Goal: Task Accomplishment & Management: Manage account settings

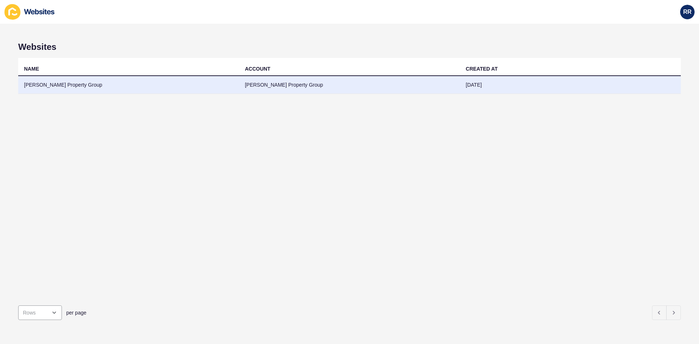
click at [85, 80] on td "[PERSON_NAME] Property Group" at bounding box center [128, 85] width 221 height 18
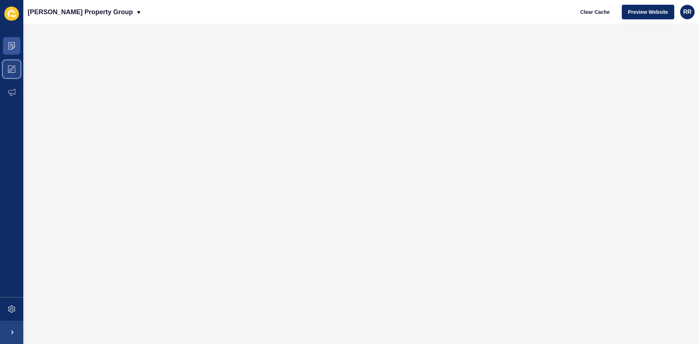
click at [10, 78] on span at bounding box center [11, 68] width 23 height 23
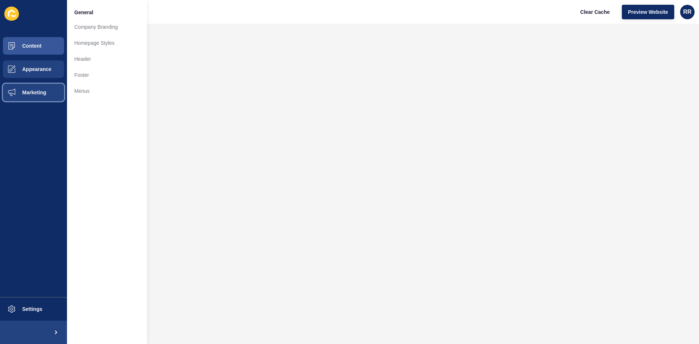
click at [49, 95] on button "Marketing" at bounding box center [33, 92] width 67 height 23
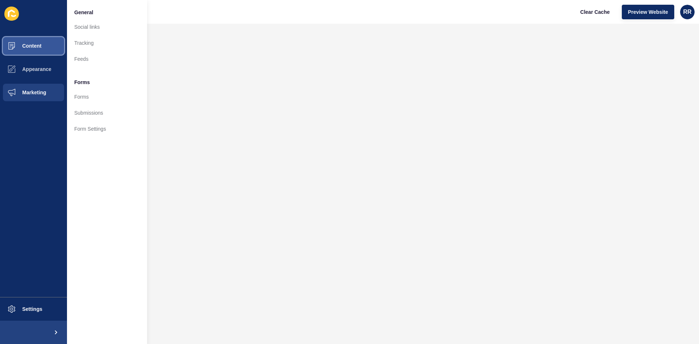
click at [49, 42] on button "Content" at bounding box center [33, 45] width 67 height 23
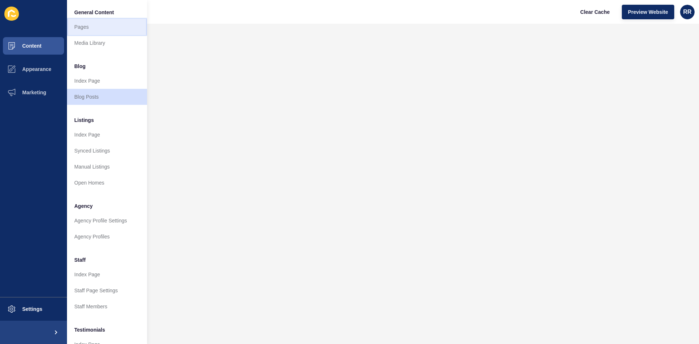
click at [75, 26] on link "Pages" at bounding box center [107, 27] width 80 height 16
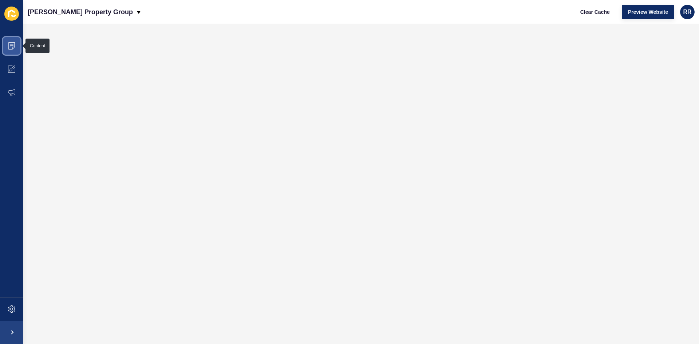
click at [12, 45] on icon at bounding box center [11, 45] width 7 height 7
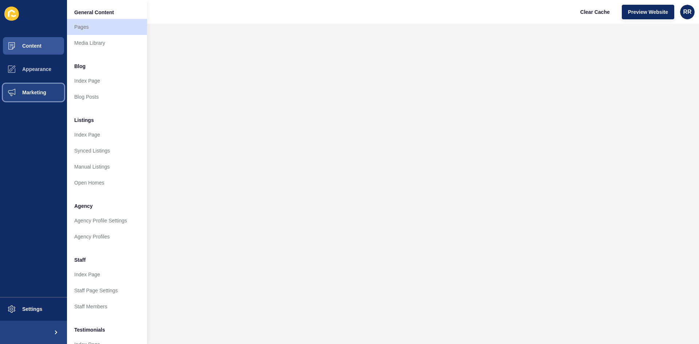
click at [29, 90] on span "Marketing" at bounding box center [22, 93] width 47 height 6
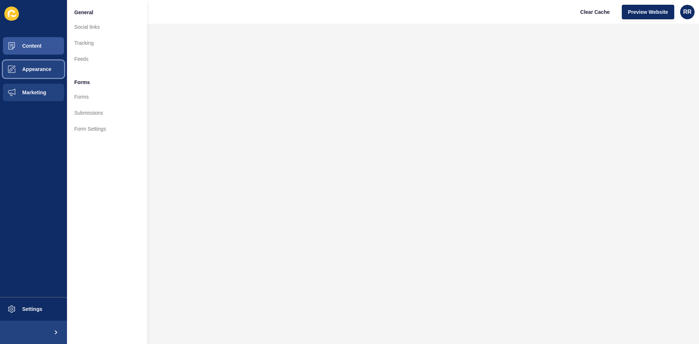
click at [33, 71] on span "Appearance" at bounding box center [25, 69] width 52 height 6
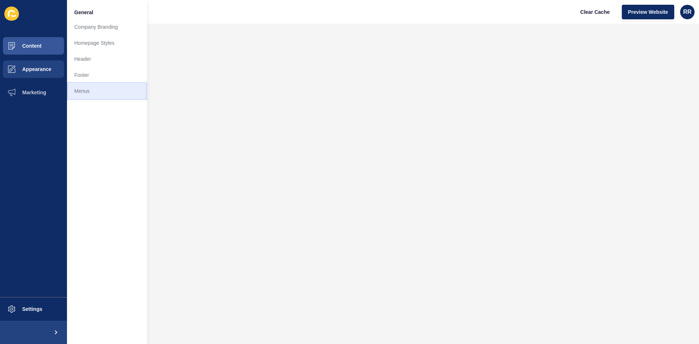
click at [94, 87] on link "Menus" at bounding box center [107, 91] width 80 height 16
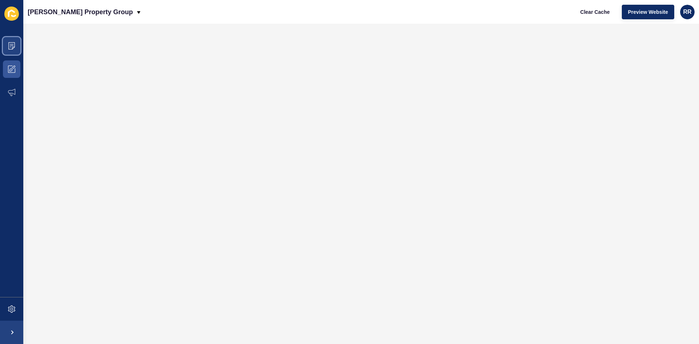
click at [9, 47] on icon at bounding box center [11, 45] width 7 height 7
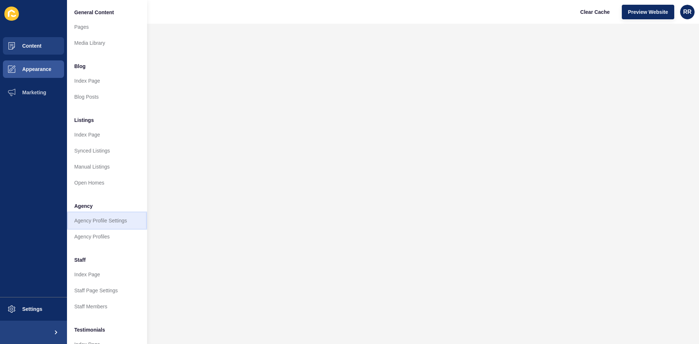
click at [108, 225] on link "Agency Profile Settings" at bounding box center [107, 220] width 80 height 16
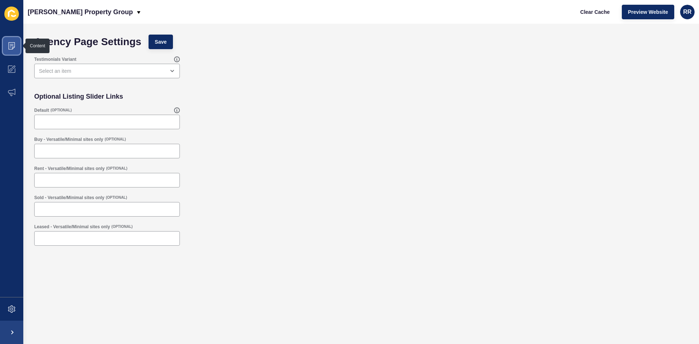
click at [8, 43] on icon at bounding box center [11, 45] width 7 height 7
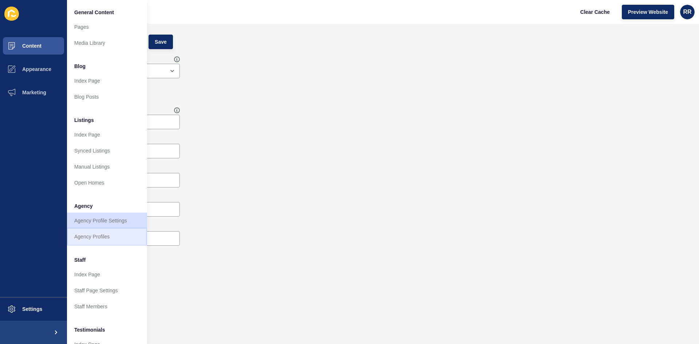
click at [85, 234] on link "Agency Profiles" at bounding box center [107, 237] width 80 height 16
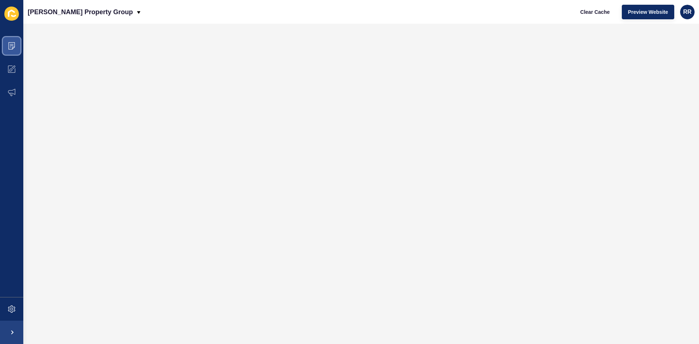
click at [11, 43] on icon at bounding box center [11, 45] width 7 height 7
click at [14, 74] on span at bounding box center [11, 68] width 23 height 23
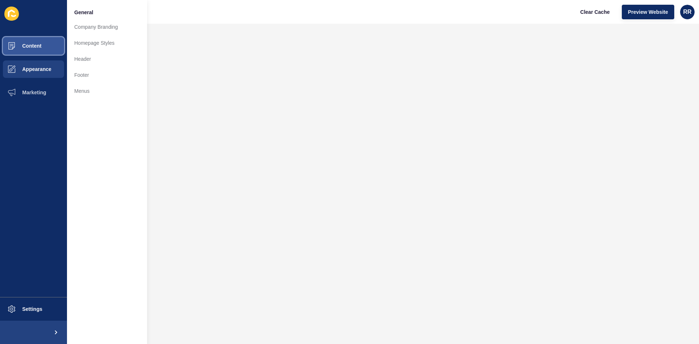
click at [55, 44] on button "Content" at bounding box center [33, 45] width 67 height 23
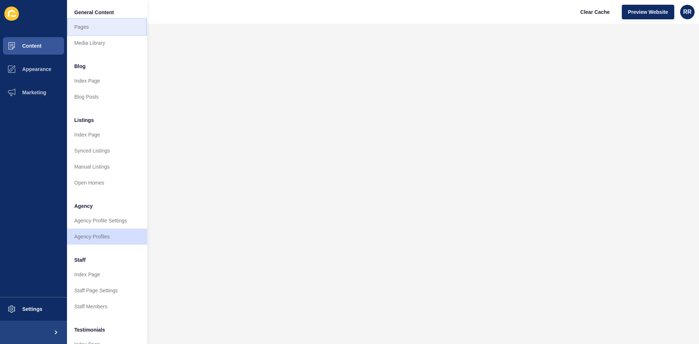
click at [75, 29] on link "Pages" at bounding box center [107, 27] width 80 height 16
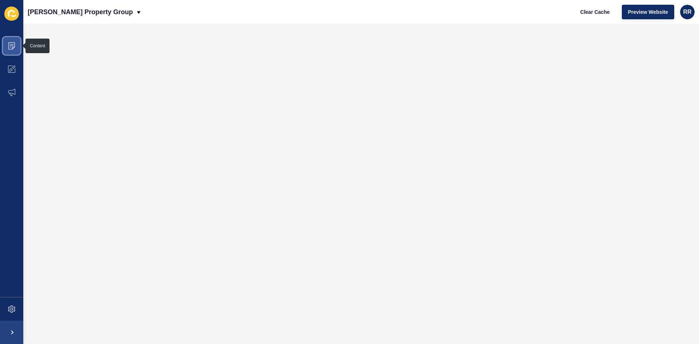
click at [8, 41] on span at bounding box center [11, 45] width 23 height 23
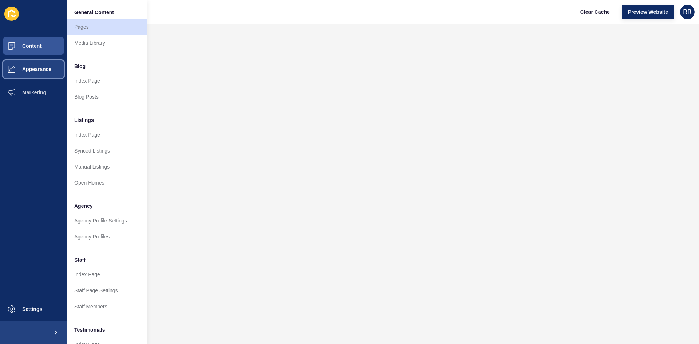
click at [51, 63] on button "Appearance" at bounding box center [33, 68] width 67 height 23
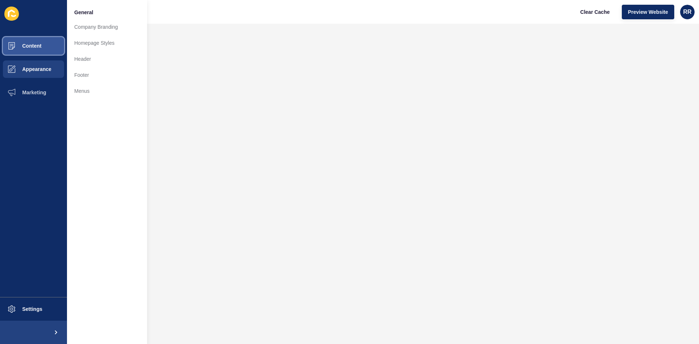
click at [47, 48] on button "Content" at bounding box center [33, 45] width 67 height 23
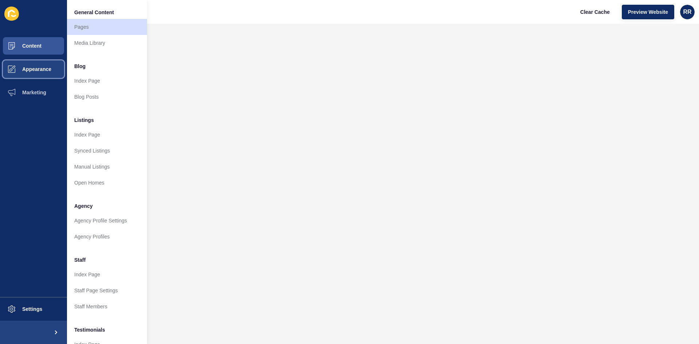
click at [17, 74] on span at bounding box center [11, 68] width 23 height 23
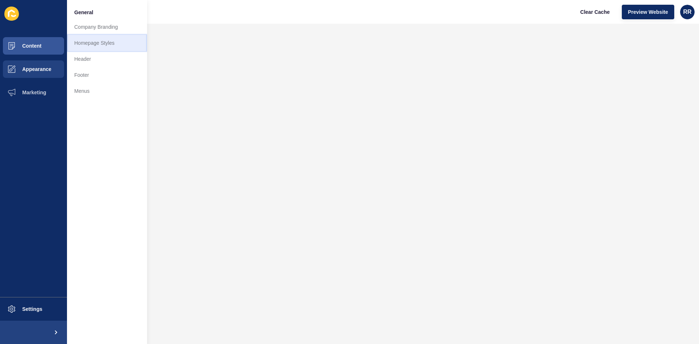
click at [99, 40] on link "Homepage Styles" at bounding box center [107, 43] width 80 height 16
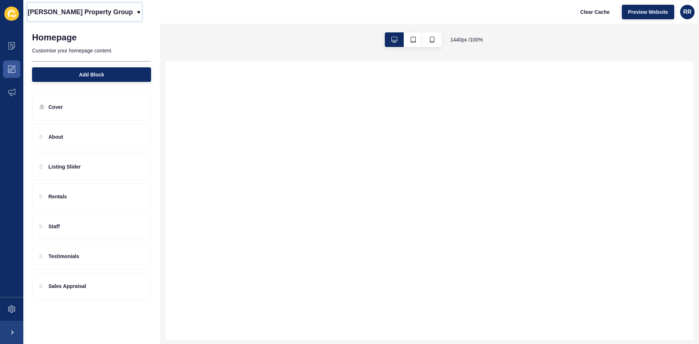
click at [97, 15] on div "[PERSON_NAME] Property Group" at bounding box center [85, 12] width 114 height 18
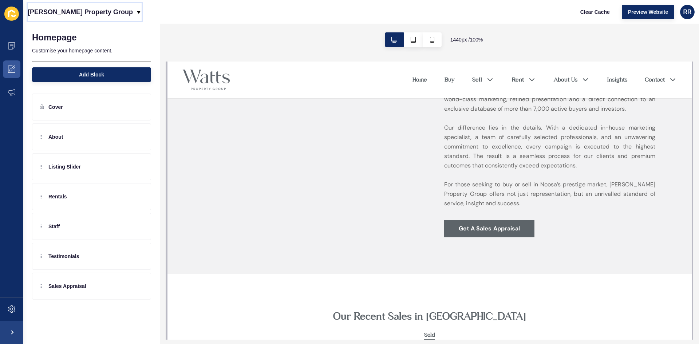
scroll to position [218, 0]
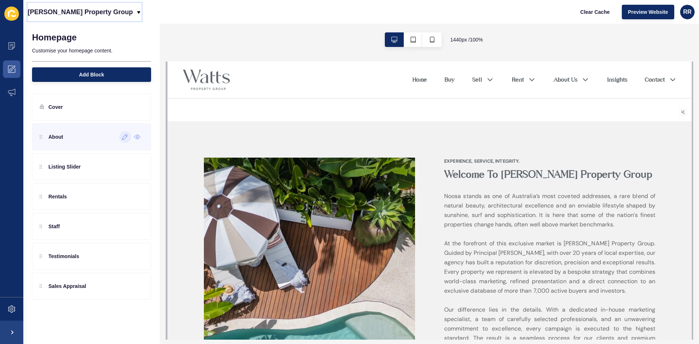
click at [124, 136] on icon at bounding box center [124, 136] width 5 height 5
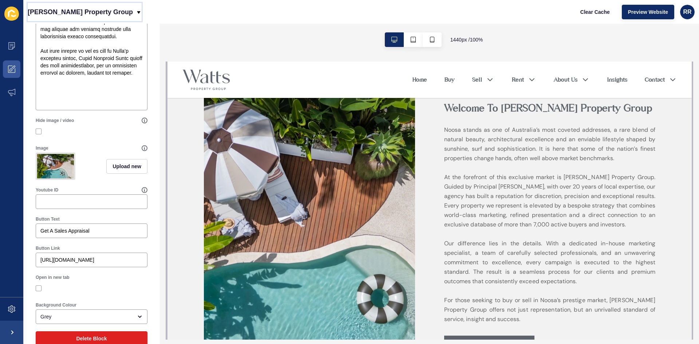
scroll to position [291, 0]
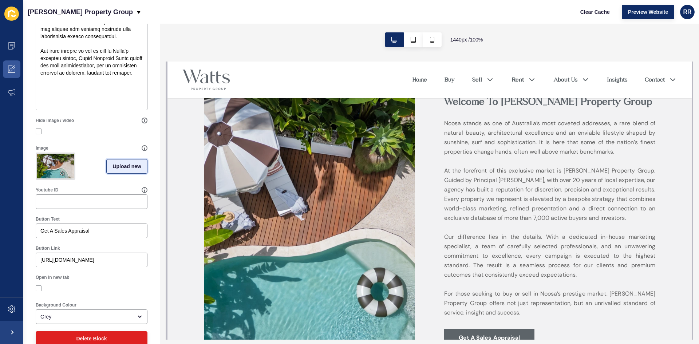
click at [113, 168] on span "Upload new" at bounding box center [126, 166] width 29 height 7
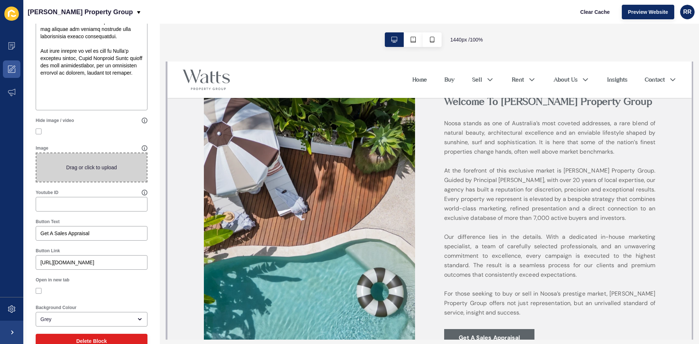
click at [114, 168] on span at bounding box center [91, 167] width 110 height 28
click at [36, 153] on input "Drag or click to upload" at bounding box center [36, 153] width 0 height 0
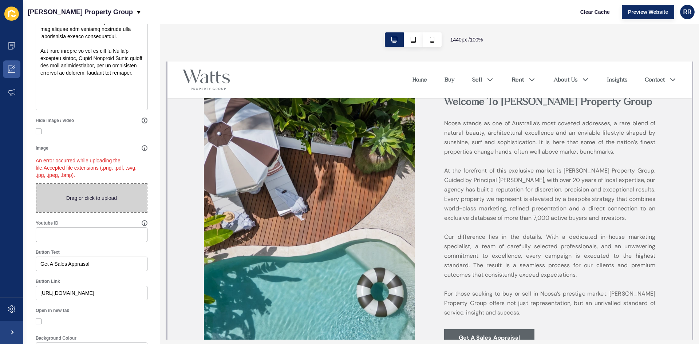
click at [99, 193] on span at bounding box center [91, 198] width 110 height 28
click at [36, 184] on input "Drag or click to upload" at bounding box center [36, 184] width 0 height 0
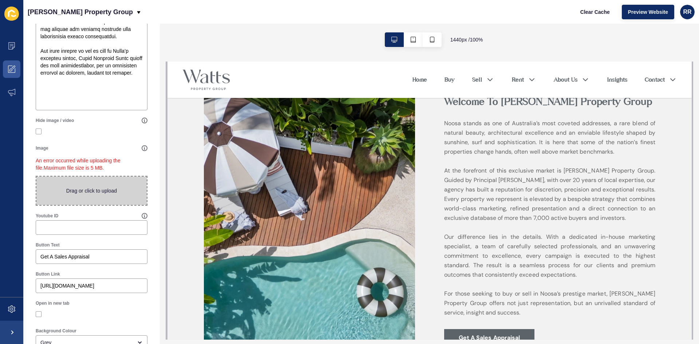
click at [95, 198] on span at bounding box center [91, 190] width 110 height 28
click at [36, 176] on input "Drag or click to upload" at bounding box center [36, 176] width 0 height 0
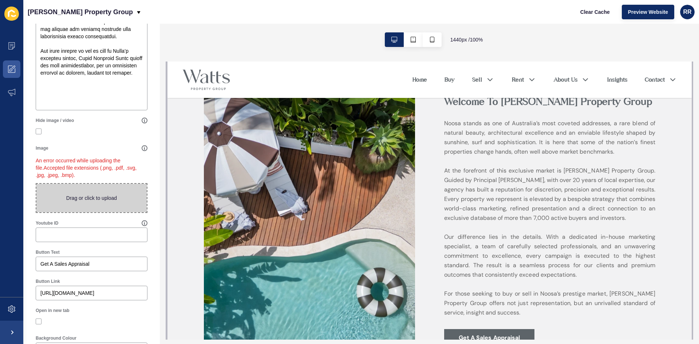
click at [94, 197] on span at bounding box center [91, 198] width 110 height 28
click at [36, 184] on input "Drag or click to upload" at bounding box center [36, 184] width 0 height 0
type input "C:\fakepath\IMG_5810.jpg"
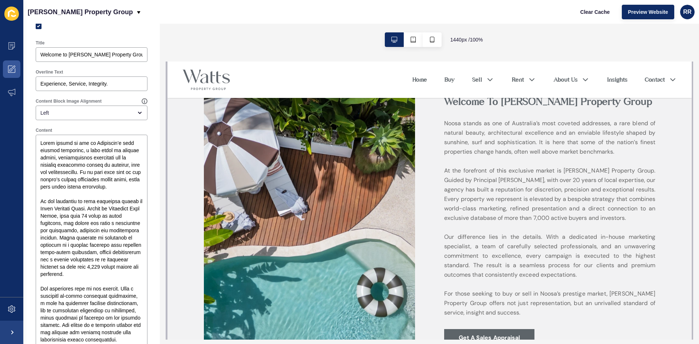
scroll to position [0, 0]
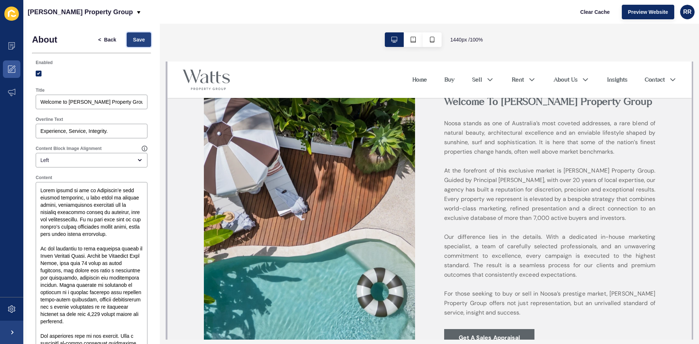
click at [135, 38] on span "Save" at bounding box center [139, 39] width 12 height 7
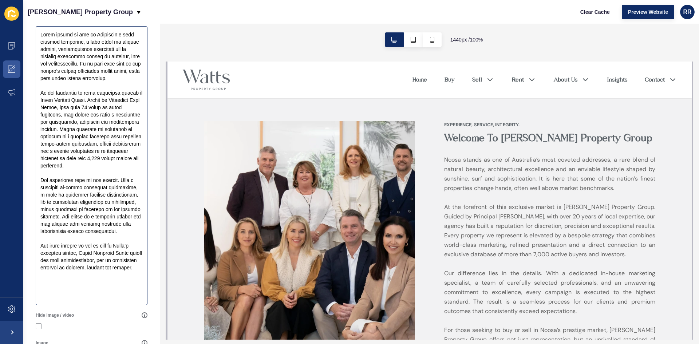
scroll to position [196, 0]
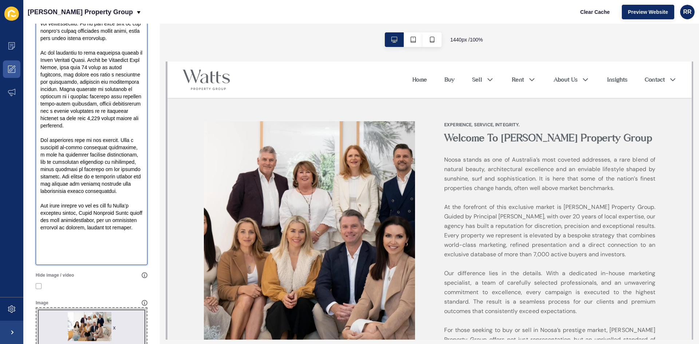
drag, startPoint x: 67, startPoint y: 257, endPoint x: 24, endPoint y: 154, distance: 111.7
click at [24, 154] on div "About < Back Save Enabled Title Welcome to [PERSON_NAME] Property Group Overlin…" at bounding box center [91, 177] width 136 height 698
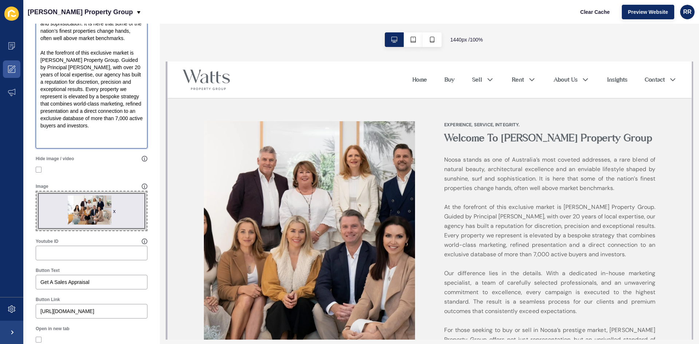
scroll to position [0, 0]
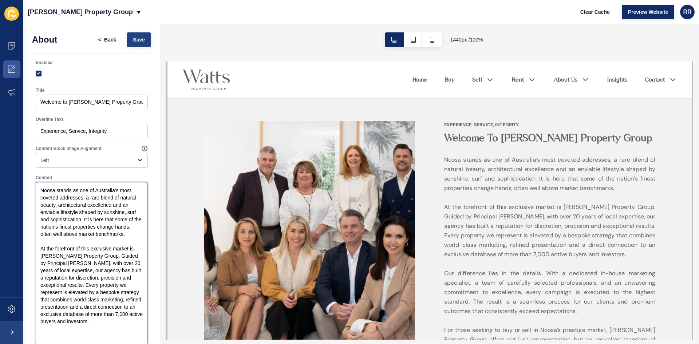
type textarea "Noosa stands as one of Australia’s most coveted addresses, a rare blend of natu…"
click at [135, 43] on span "Save" at bounding box center [139, 39] width 12 height 7
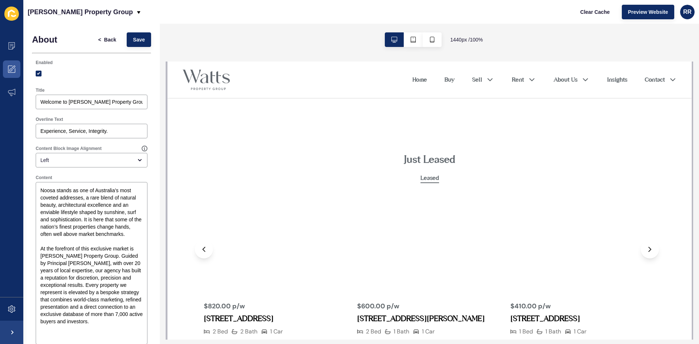
scroll to position [728, 0]
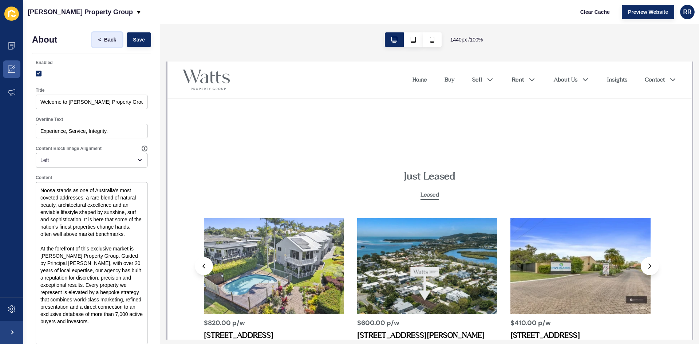
click at [105, 42] on span "Back" at bounding box center [110, 39] width 12 height 7
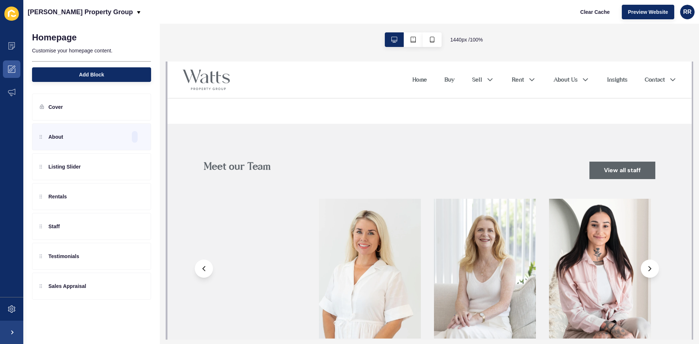
scroll to position [1019, 0]
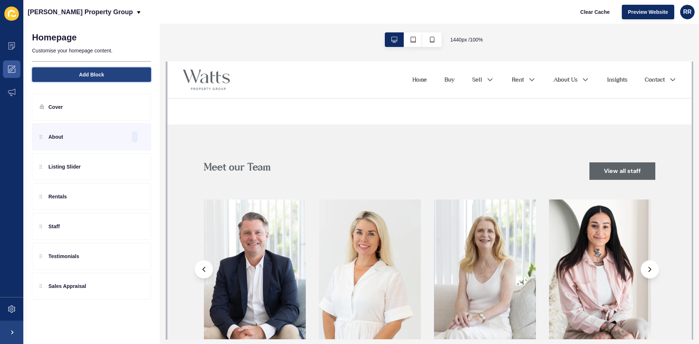
click at [97, 76] on span "Add Block" at bounding box center [91, 74] width 25 height 7
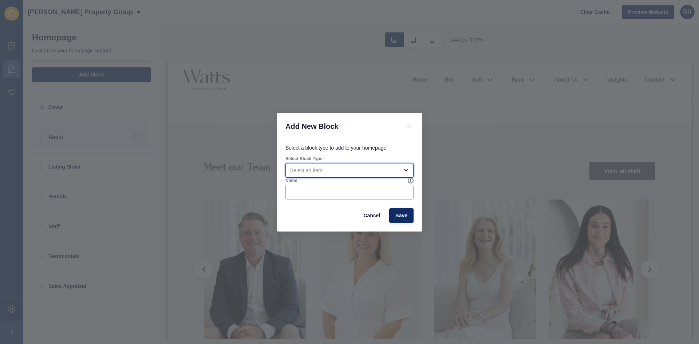
click at [323, 169] on div "open menu" at bounding box center [344, 170] width 108 height 7
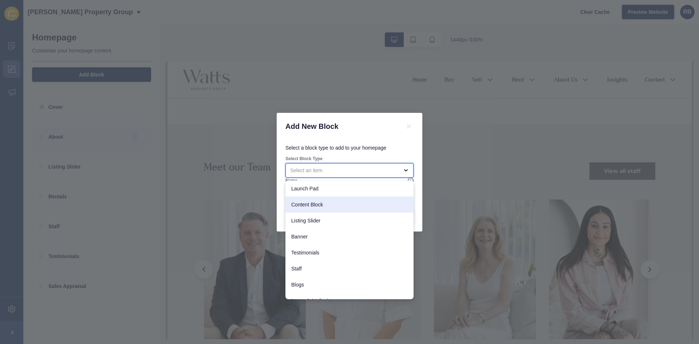
click at [361, 199] on div "Content Block" at bounding box center [349, 204] width 128 height 16
type input "Content Block"
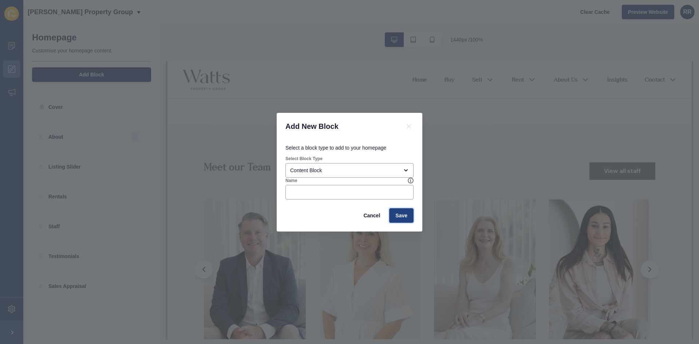
click at [401, 213] on span "Save" at bounding box center [401, 215] width 12 height 7
click at [359, 195] on input "Name" at bounding box center [349, 191] width 119 height 7
type input "about us"
click at [397, 217] on span "Save" at bounding box center [401, 215] width 12 height 7
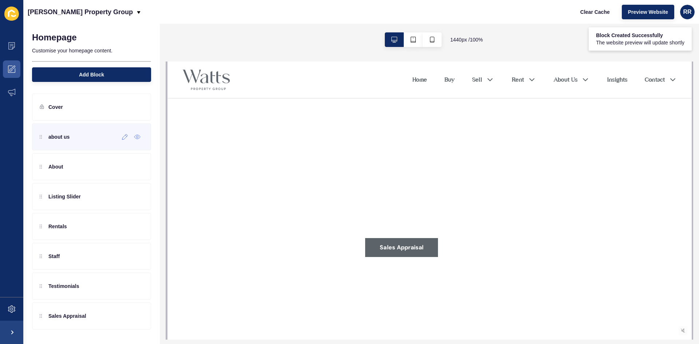
scroll to position [0, 0]
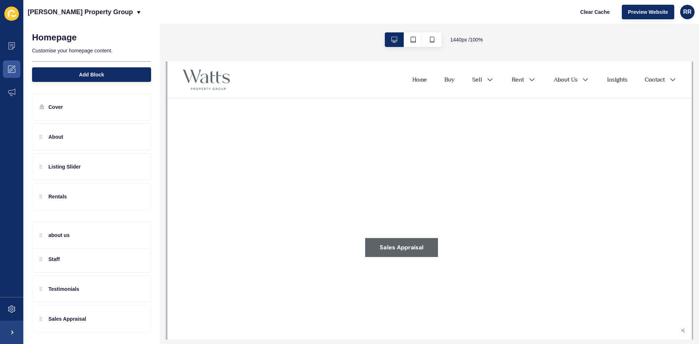
drag, startPoint x: 39, startPoint y: 135, endPoint x: 39, endPoint y: 233, distance: 98.2
click at [39, 233] on div "about us About Listing Slider Rentals Staff Testimonials Sales Appraisal" at bounding box center [91, 211] width 119 height 176
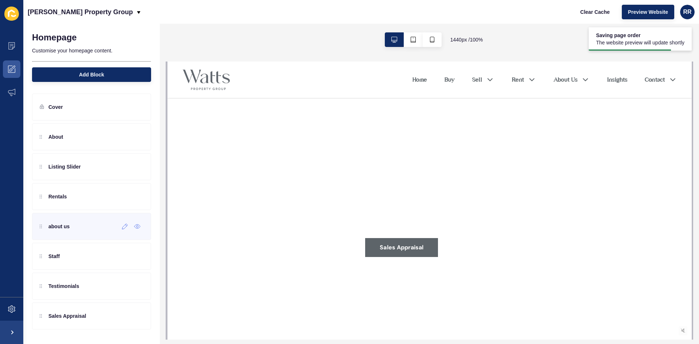
click at [101, 218] on div "about us" at bounding box center [91, 226] width 119 height 27
click at [119, 225] on div "about us" at bounding box center [91, 226] width 119 height 27
click at [123, 225] on icon at bounding box center [125, 226] width 6 height 6
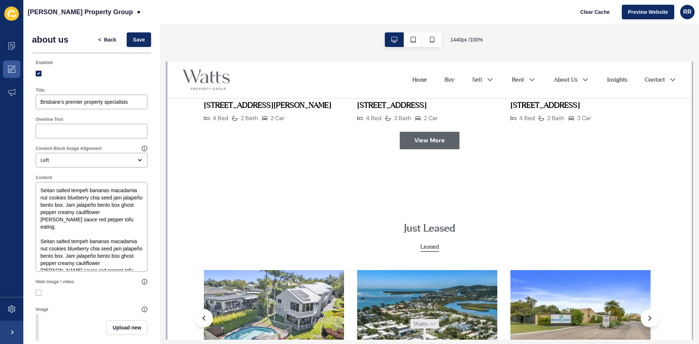
scroll to position [837, 0]
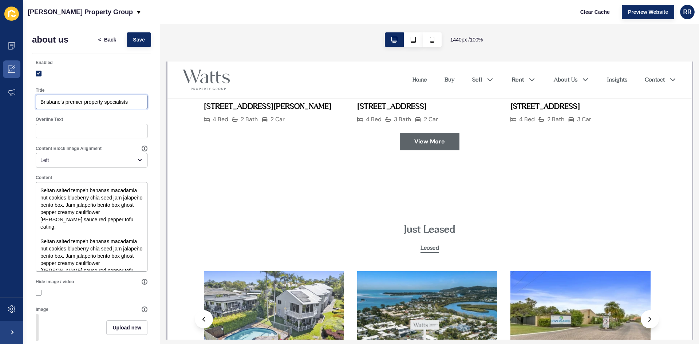
click at [105, 102] on input "Brisbane's premier property specialists" at bounding box center [91, 101] width 102 height 7
click at [111, 237] on textarea "Seitan salted tempeh bananas macadamia nut cookies blueberry chia seed jam jala…" at bounding box center [92, 226] width 110 height 87
click at [113, 236] on textarea "Seitan salted tempeh bananas macadamia nut cookies blueberry chia seed jam jala…" at bounding box center [92, 226] width 110 height 87
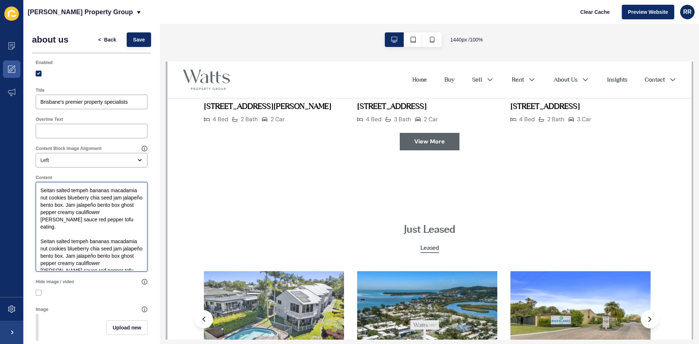
drag, startPoint x: 113, startPoint y: 236, endPoint x: 152, endPoint y: 275, distance: 55.3
click at [113, 236] on textarea "Seitan salted tempeh bananas macadamia nut cookies blueberry chia seed jam jala…" at bounding box center [92, 226] width 110 height 87
drag, startPoint x: 131, startPoint y: 262, endPoint x: 32, endPoint y: 186, distance: 124.5
click at [32, 186] on div "Content Seitan salted tempeh bananas macadamia nut cookies blueberry chia seed …" at bounding box center [91, 223] width 119 height 104
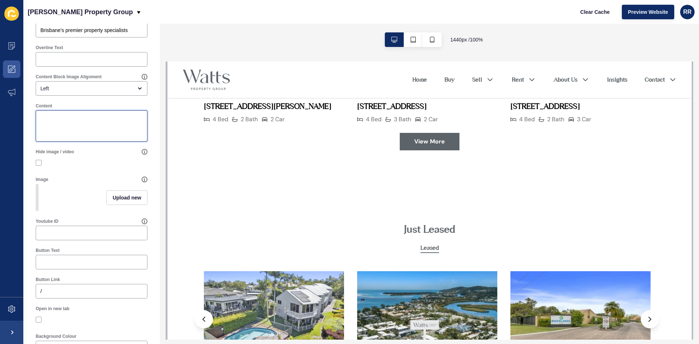
scroll to position [73, 0]
paste textarea "Our difference lies in the details. With a dedicated in-house marketing special…"
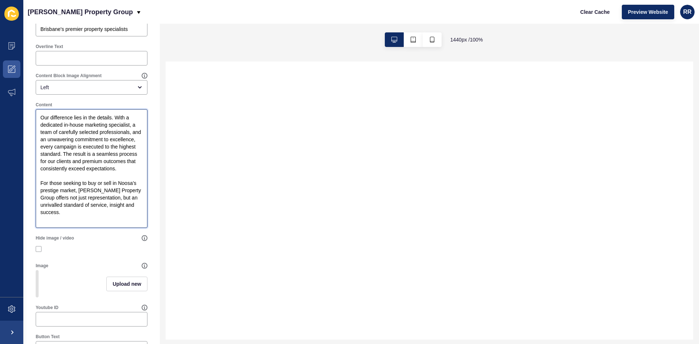
scroll to position [0, 0]
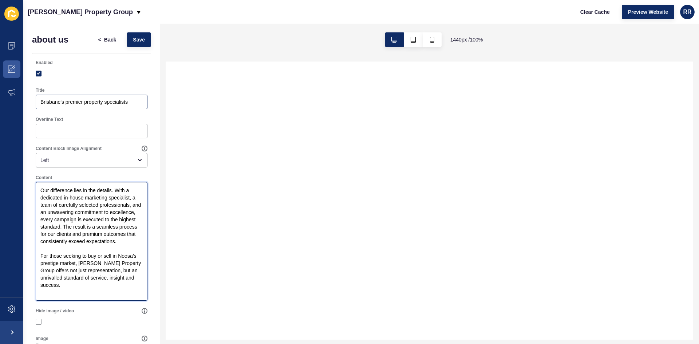
type textarea "Our difference lies in the details. With a dedicated in-house marketing special…"
click at [85, 102] on input "Brisbane's premier property specialists" at bounding box center [91, 101] width 102 height 7
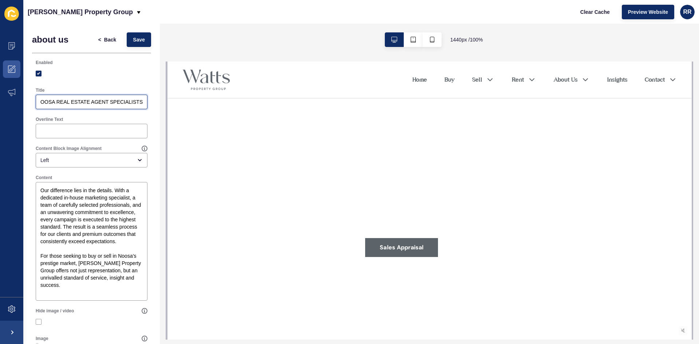
scroll to position [0, 9]
type input "NOOSA REAL ESTATE AGENT SPECIALISTS"
click at [97, 81] on div "Enabled" at bounding box center [91, 70] width 119 height 28
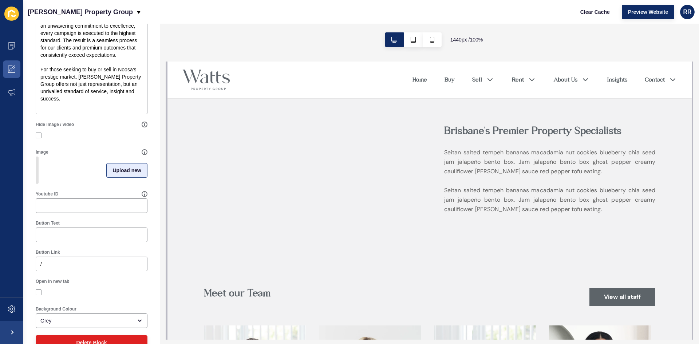
scroll to position [174, 0]
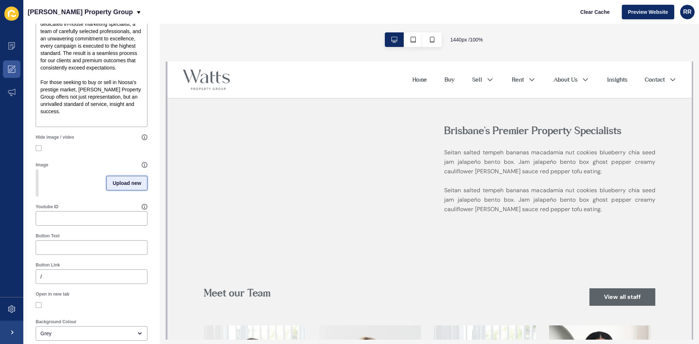
click at [124, 187] on span "Upload new" at bounding box center [126, 182] width 29 height 7
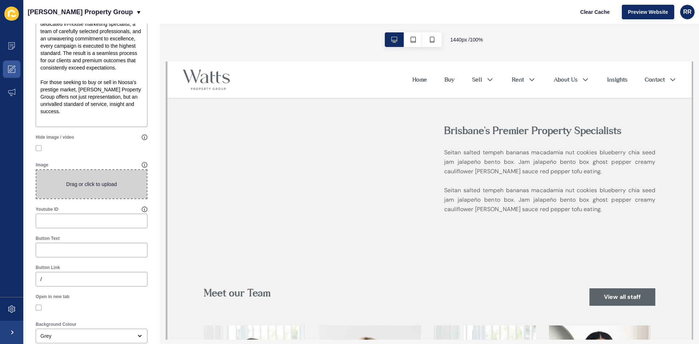
click at [118, 187] on span at bounding box center [91, 184] width 110 height 28
click at [36, 170] on input "Drag or click to upload" at bounding box center [36, 170] width 0 height 0
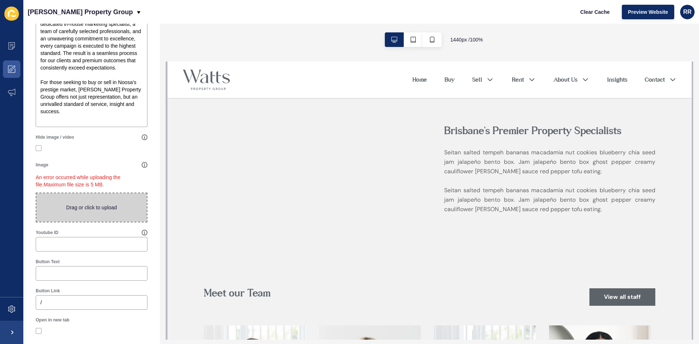
click at [84, 200] on span at bounding box center [91, 207] width 110 height 28
click at [36, 193] on input "Drag or click to upload" at bounding box center [36, 193] width 0 height 0
type input "C:\fakepath\W 10.jpg"
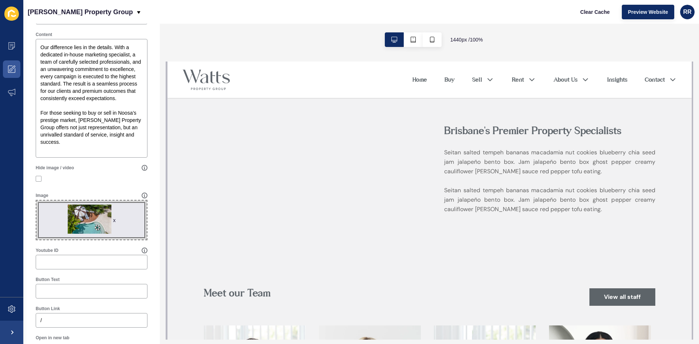
scroll to position [0, 0]
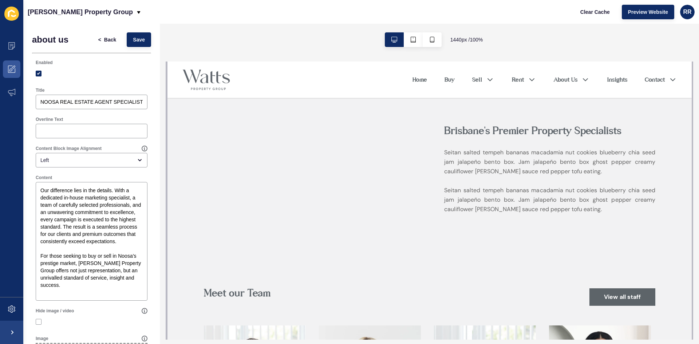
click at [132, 32] on div "< Back Save" at bounding box center [121, 39] width 63 height 19
click at [135, 40] on span "Save" at bounding box center [139, 39] width 12 height 7
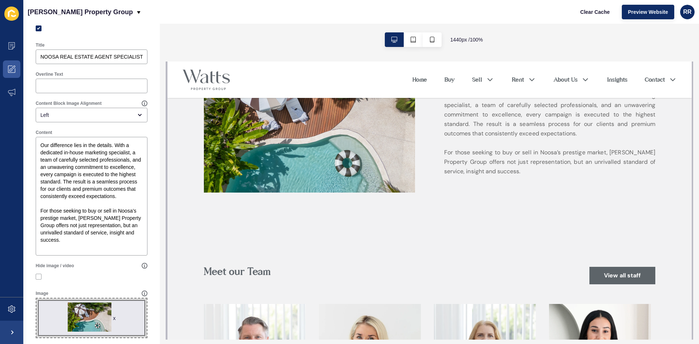
scroll to position [218, 0]
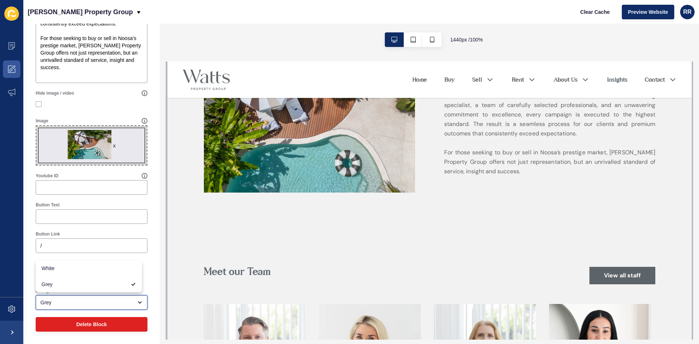
click at [54, 302] on div "Grey" at bounding box center [86, 302] width 92 height 7
click at [50, 273] on div "White" at bounding box center [89, 268] width 106 height 16
type input "White"
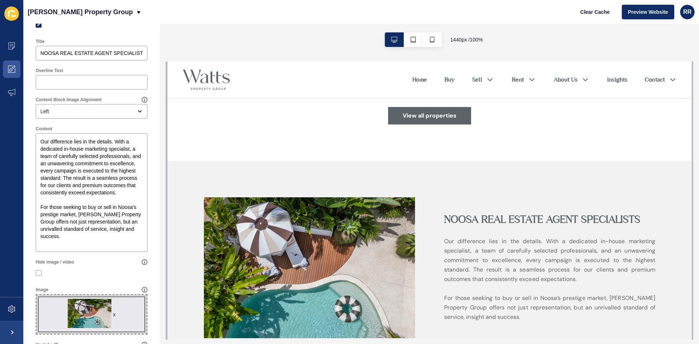
scroll to position [36, 0]
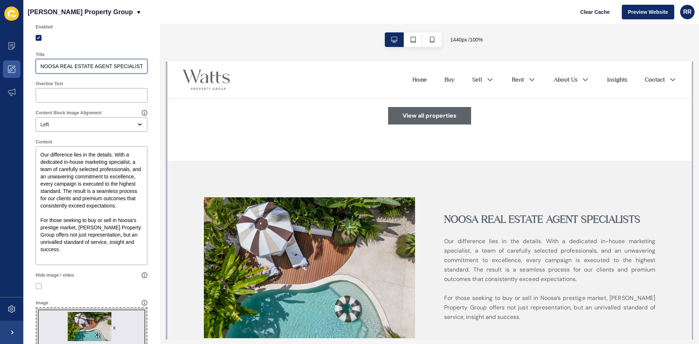
click at [64, 68] on input "NOOSA REAL ESTATE AGENT SPECIALISTS" at bounding box center [91, 66] width 102 height 7
type input "Noosa Real Estate Agent Specialists"
click at [109, 82] on div "Overline Text" at bounding box center [92, 84] width 112 height 6
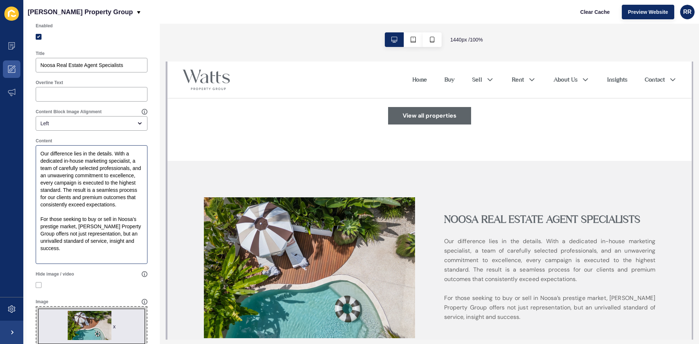
scroll to position [0, 0]
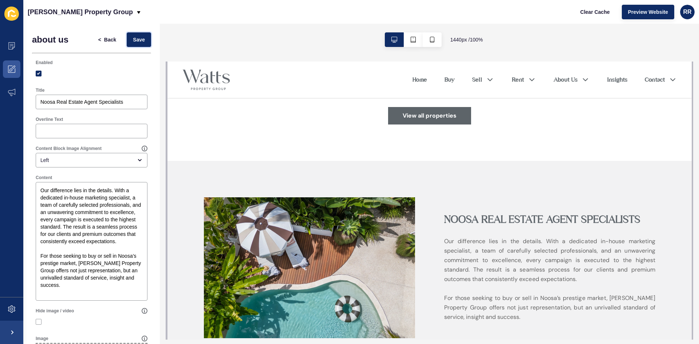
drag, startPoint x: 138, startPoint y: 42, endPoint x: 139, endPoint y: 48, distance: 6.0
click at [138, 42] on span "Save" at bounding box center [139, 39] width 12 height 7
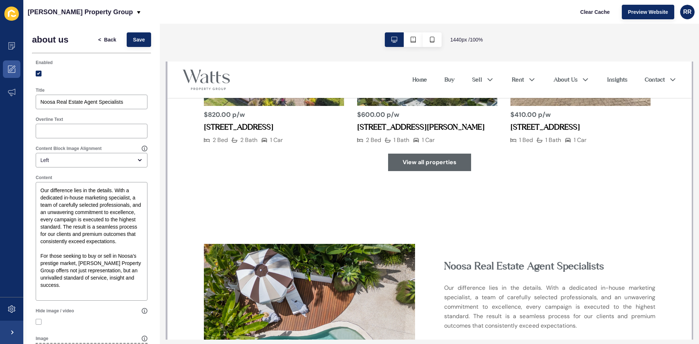
scroll to position [910, 0]
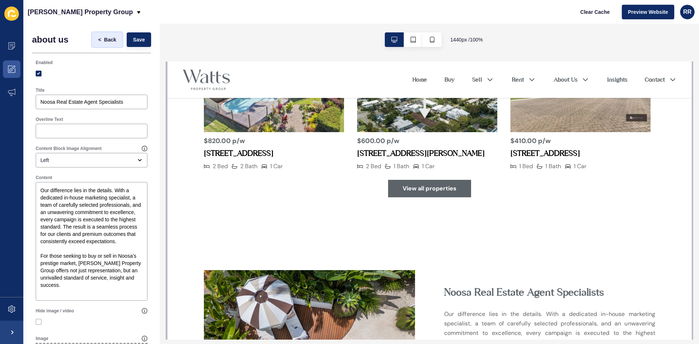
click at [109, 42] on span "Back" at bounding box center [110, 39] width 12 height 7
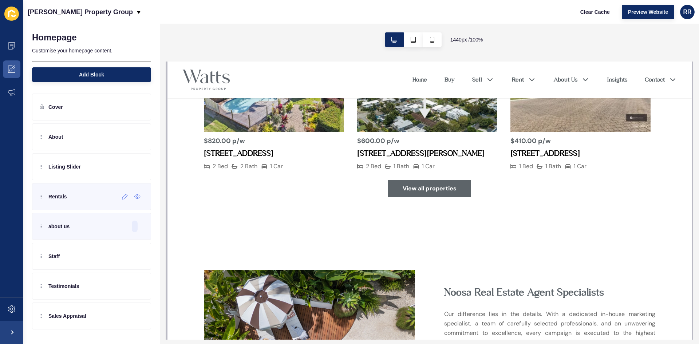
click at [54, 194] on p "Rentals" at bounding box center [57, 196] width 19 height 7
click at [121, 194] on div at bounding box center [125, 197] width 12 height 12
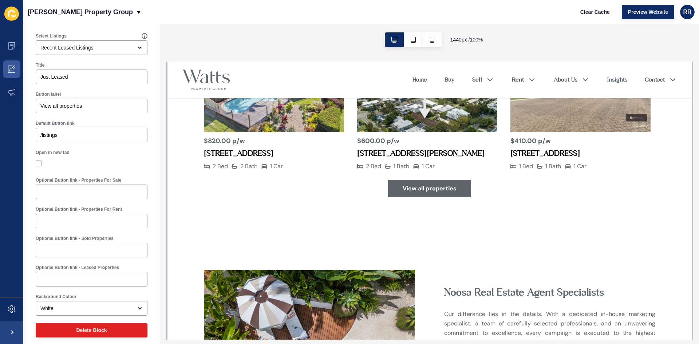
scroll to position [60, 0]
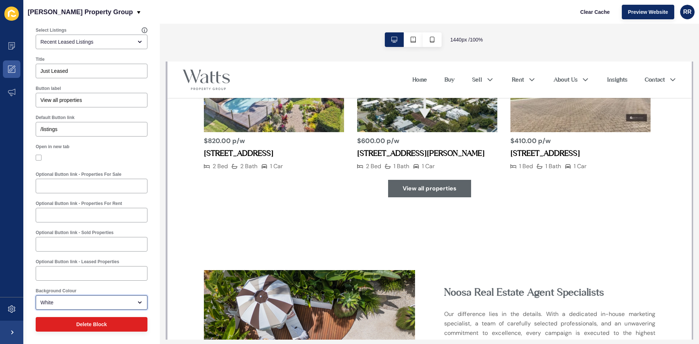
click at [103, 306] on div "White" at bounding box center [86, 302] width 92 height 7
click at [86, 286] on span "Grey" at bounding box center [88, 284] width 95 height 7
type input "Grey"
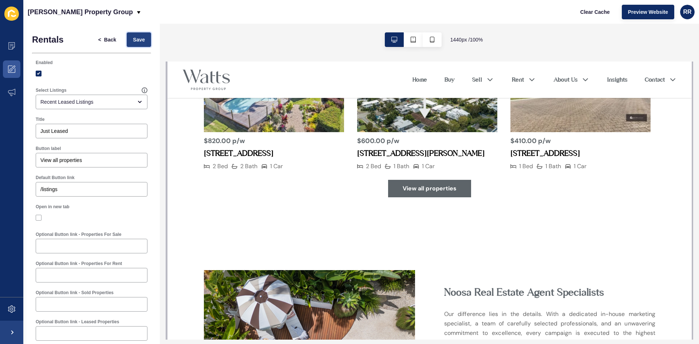
click at [135, 37] on span "Save" at bounding box center [139, 39] width 12 height 7
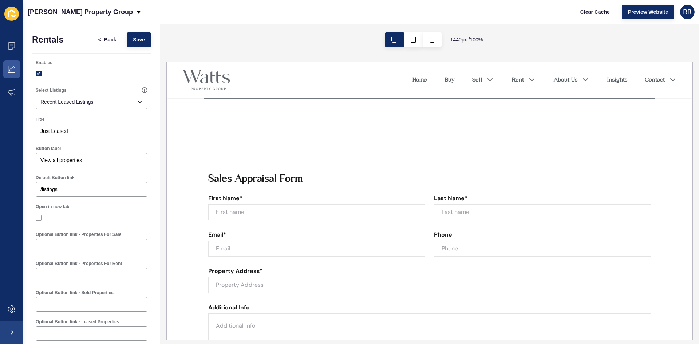
scroll to position [1779, 0]
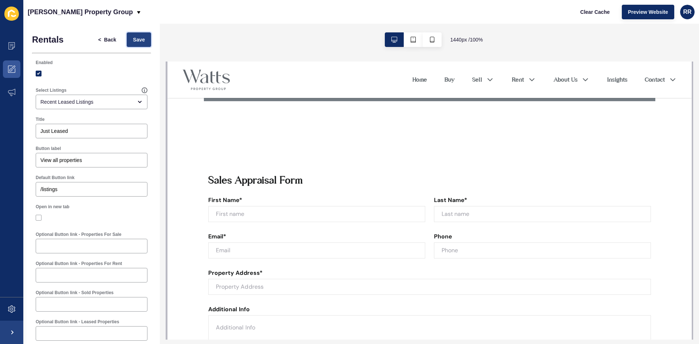
click at [127, 44] on button "Save" at bounding box center [139, 39] width 24 height 15
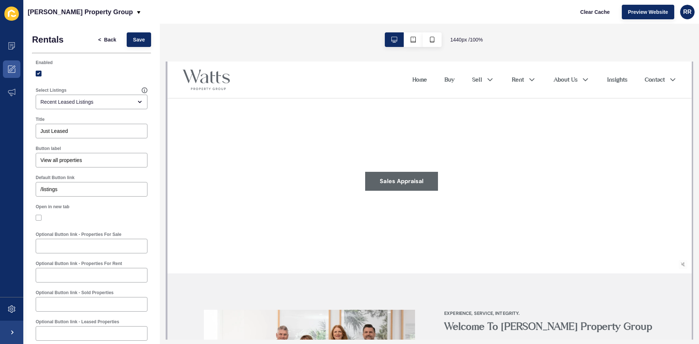
scroll to position [0, 0]
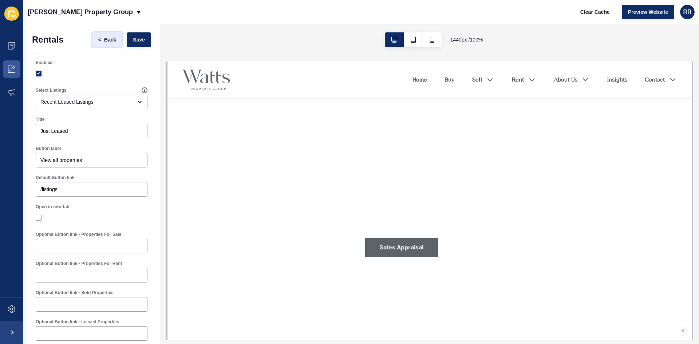
click at [92, 37] on button "< Back" at bounding box center [107, 39] width 31 height 15
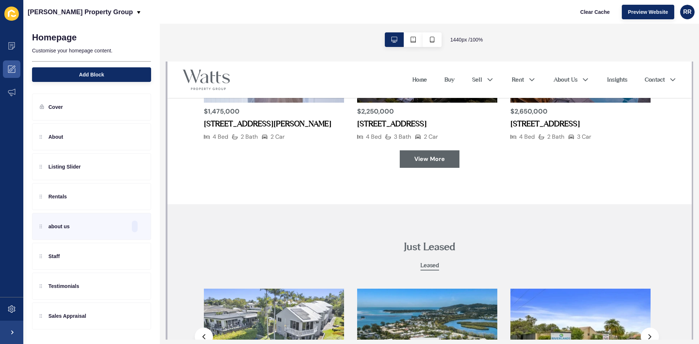
scroll to position [800, 0]
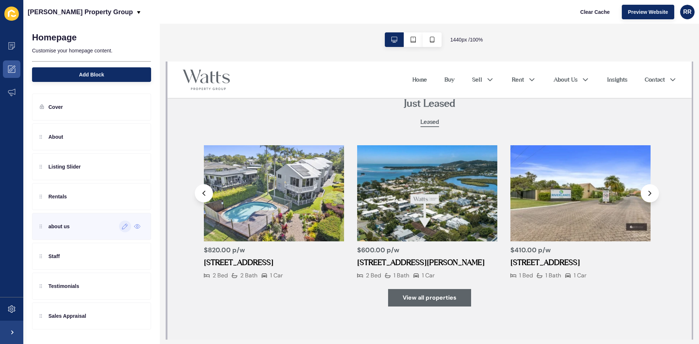
click at [122, 230] on div at bounding box center [125, 226] width 12 height 12
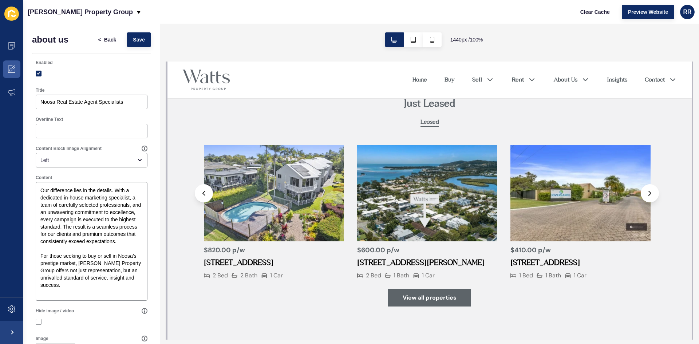
click at [63, 41] on h1 "about us" at bounding box center [50, 40] width 36 height 10
click at [111, 39] on span "Back" at bounding box center [110, 39] width 12 height 7
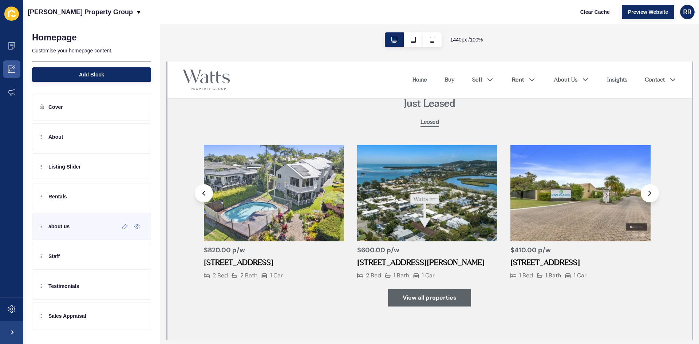
click at [67, 224] on p "about us" at bounding box center [58, 226] width 21 height 7
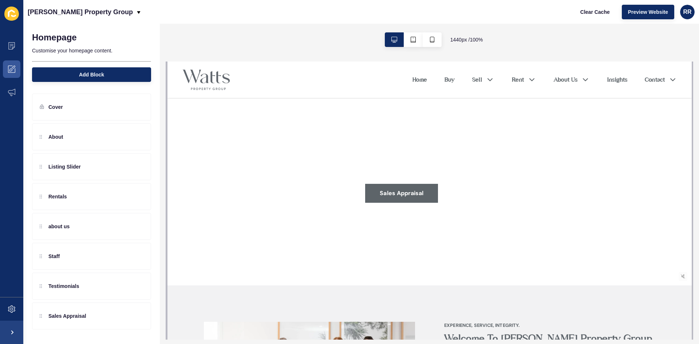
scroll to position [0, 0]
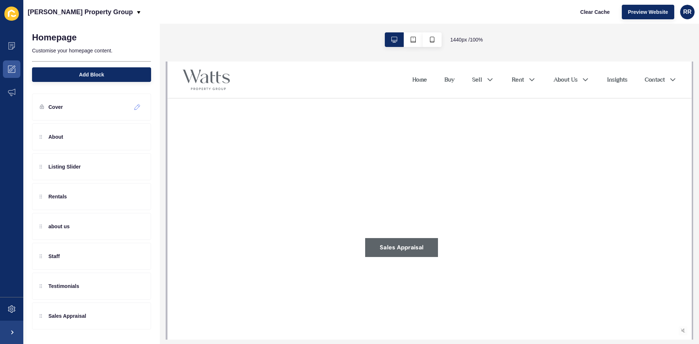
click at [57, 92] on div "Cover About Listing Slider Rentals about us Staff Testimonials Sales Appraisal" at bounding box center [91, 213] width 136 height 255
click at [562, 97] on link "Our Agency" at bounding box center [578, 98] width 32 height 9
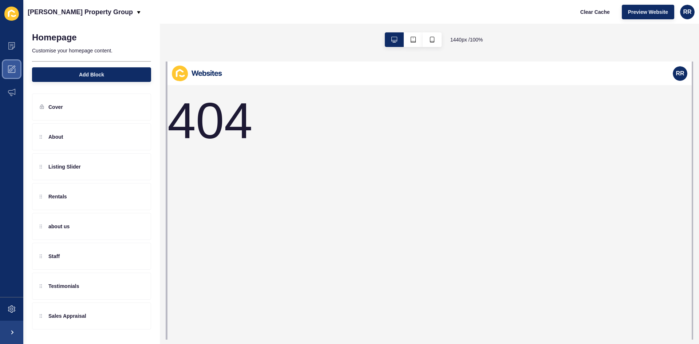
click at [9, 71] on icon at bounding box center [11, 68] width 7 height 7
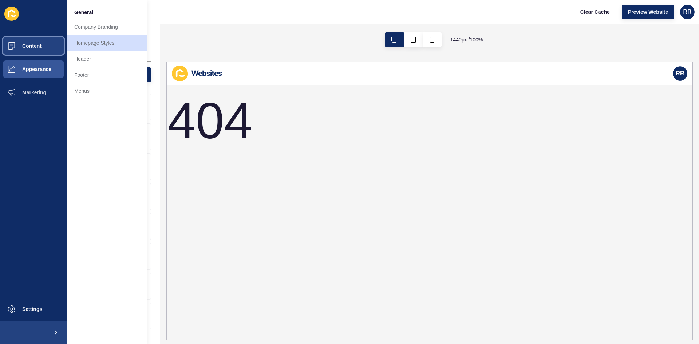
click at [35, 46] on span "Content" at bounding box center [20, 46] width 43 height 6
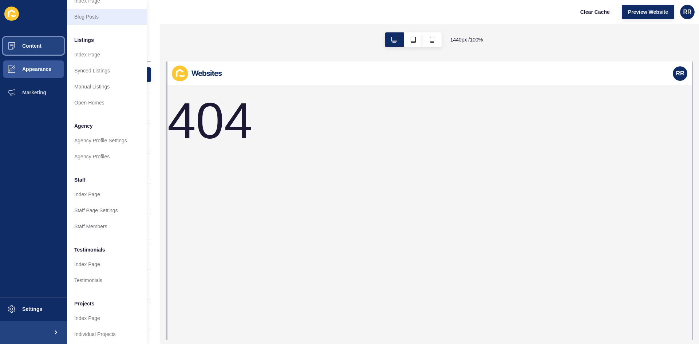
scroll to position [88, 0]
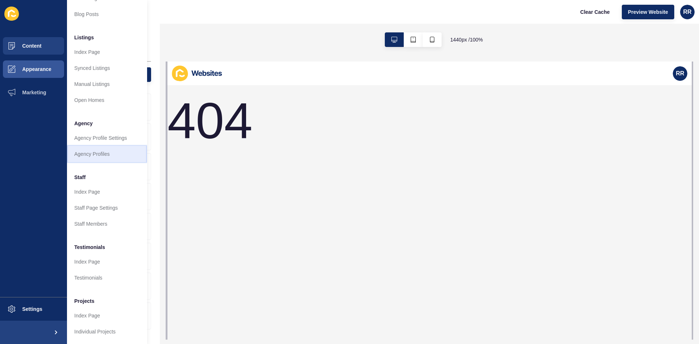
click at [114, 146] on link "Agency Profiles" at bounding box center [107, 154] width 80 height 16
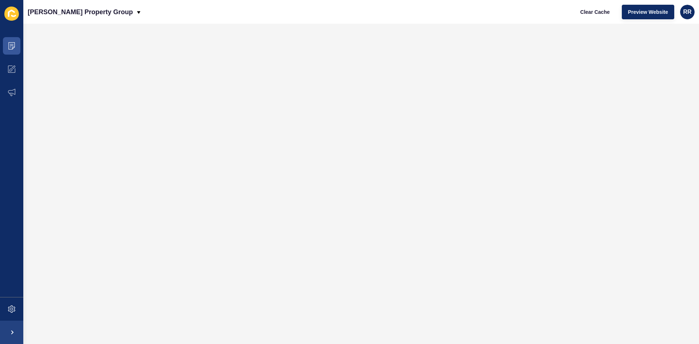
click at [253, 18] on div "[PERSON_NAME] Property Group Clear Cache Preview Website RR" at bounding box center [360, 12] width 675 height 24
click at [7, 43] on span at bounding box center [11, 45] width 23 height 23
click at [9, 46] on icon at bounding box center [11, 45] width 7 height 7
click at [9, 45] on icon at bounding box center [11, 45] width 7 height 7
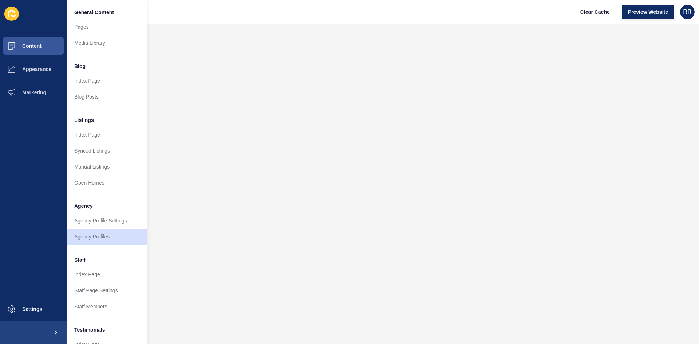
click at [358, 14] on div "[PERSON_NAME] Property Group Clear Cache Preview Website RR" at bounding box center [360, 12] width 675 height 24
